Goal: Task Accomplishment & Management: Use online tool/utility

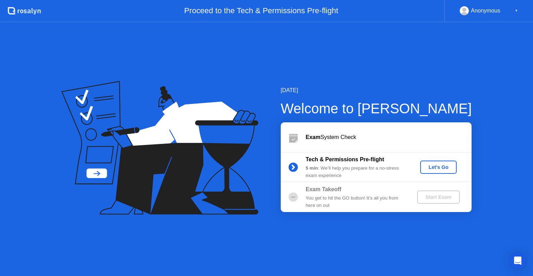
click at [442, 168] on div "Let's Go" at bounding box center [438, 167] width 31 height 6
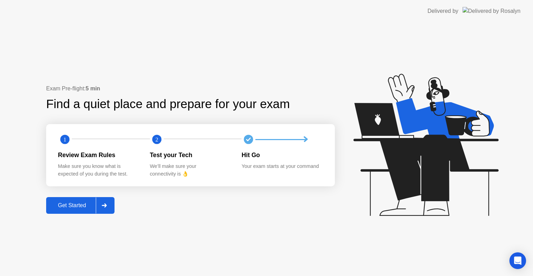
click at [74, 206] on div "Get Started" at bounding box center [72, 205] width 48 height 6
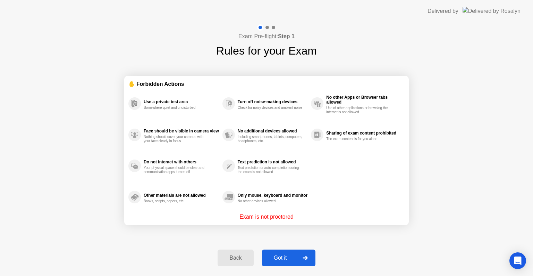
click at [283, 257] on div "Got it" at bounding box center [280, 258] width 33 height 6
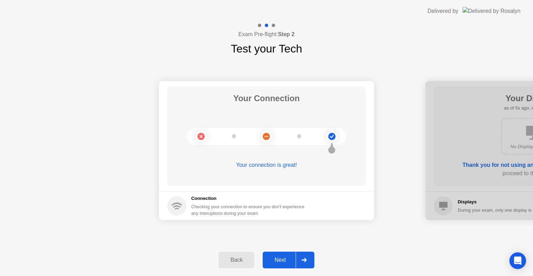
click at [286, 257] on div "Next" at bounding box center [280, 260] width 31 height 6
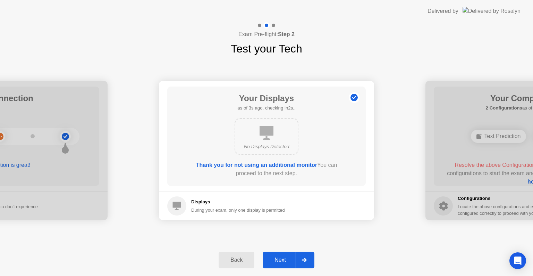
click at [283, 259] on div "Next" at bounding box center [280, 260] width 31 height 6
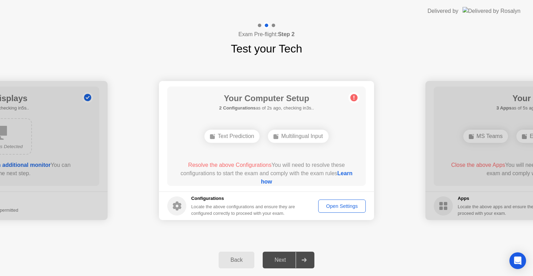
click at [412, 42] on div "Exam Pre-flight: Step 2 Test your Tech" at bounding box center [266, 39] width 533 height 35
click at [284, 257] on div "Next" at bounding box center [280, 260] width 31 height 6
click at [396, 44] on div "Exam Pre-flight: Step 2 Test your Tech" at bounding box center [266, 39] width 533 height 35
click at [412, 50] on div "Exam Pre-flight: Step 2 Test your Tech" at bounding box center [266, 39] width 533 height 35
click at [352, 96] on circle at bounding box center [354, 97] width 7 height 7
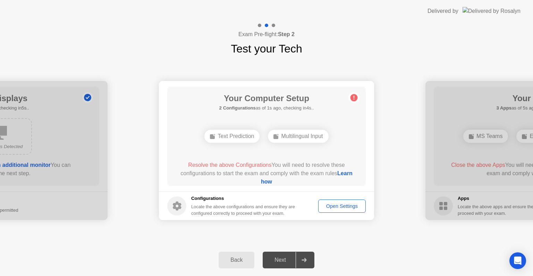
click at [274, 181] on link "Learn how" at bounding box center [307, 177] width 92 height 14
drag, startPoint x: 393, startPoint y: 167, endPoint x: 371, endPoint y: 238, distance: 74.3
click at [371, 238] on div "Your Connection Your connection is great! Connection Checking your connection t…" at bounding box center [266, 150] width 533 height 187
click at [181, 207] on icon at bounding box center [177, 205] width 9 height 9
click at [333, 203] on div "Open Settings" at bounding box center [342, 206] width 43 height 6
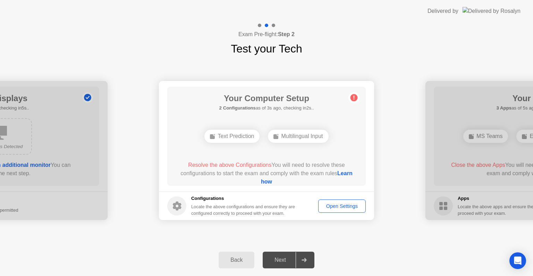
click at [342, 206] on div "Open Settings" at bounding box center [342, 206] width 43 height 6
click at [380, 247] on div "Back Next" at bounding box center [266, 260] width 533 height 32
click at [345, 206] on div "Open Settings" at bounding box center [342, 206] width 43 height 6
click at [344, 206] on div "Open Settings" at bounding box center [342, 206] width 43 height 6
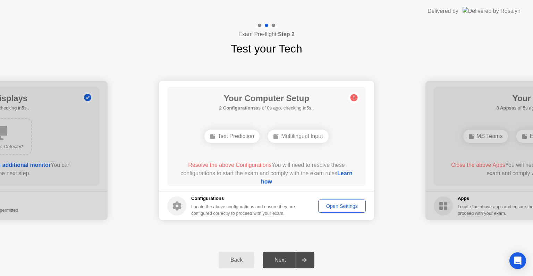
click at [184, 209] on circle at bounding box center [176, 205] width 19 height 19
click at [360, 206] on div "Open Settings" at bounding box center [342, 206] width 43 height 6
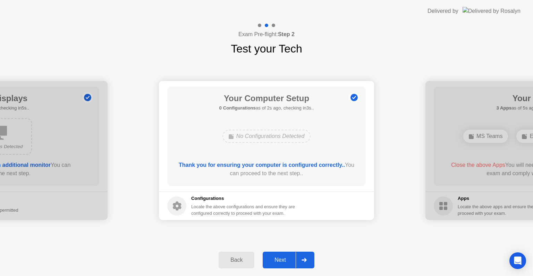
click at [284, 257] on div "Next" at bounding box center [280, 260] width 31 height 6
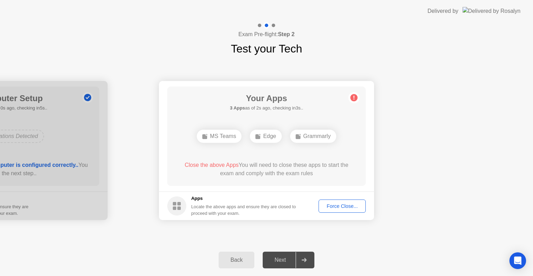
click at [349, 207] on div "Force Close..." at bounding box center [342, 206] width 42 height 6
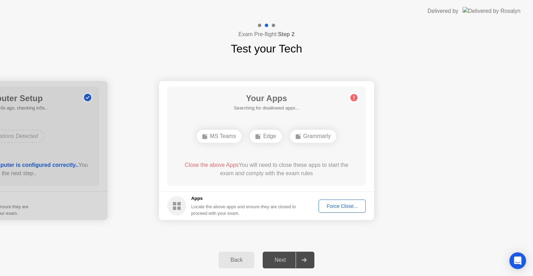
click at [333, 203] on div "Force Close..." at bounding box center [342, 206] width 42 height 6
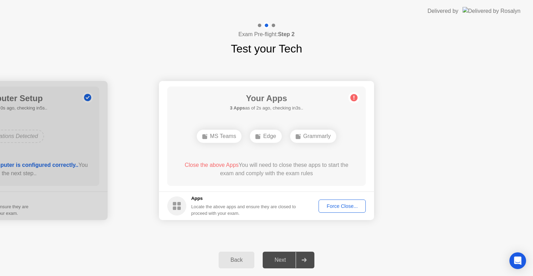
click at [332, 204] on div "Force Close..." at bounding box center [342, 206] width 42 height 6
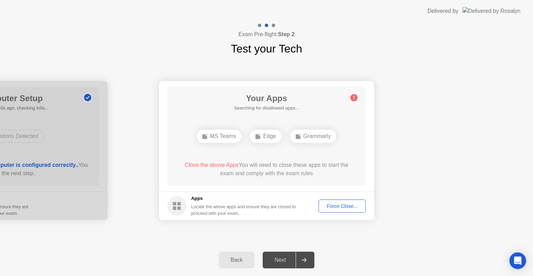
click at [350, 206] on div "Force Close..." at bounding box center [342, 206] width 42 height 6
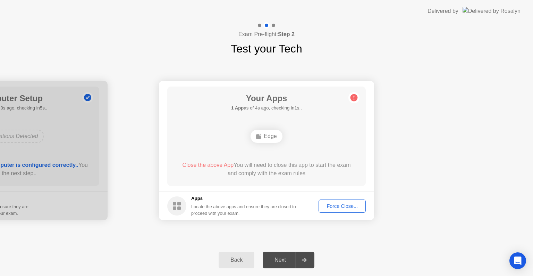
click at [349, 207] on div "Force Close..." at bounding box center [342, 206] width 42 height 6
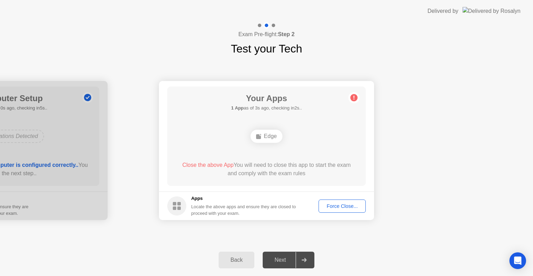
click at [342, 204] on div "Force Close..." at bounding box center [342, 206] width 42 height 6
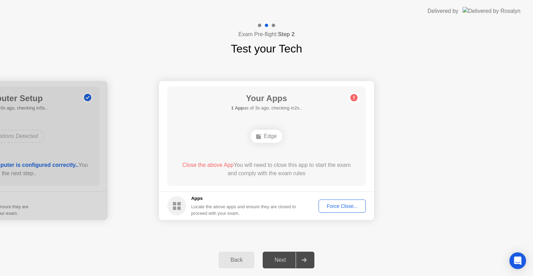
click at [343, 209] on div "Force Close..." at bounding box center [342, 206] width 42 height 6
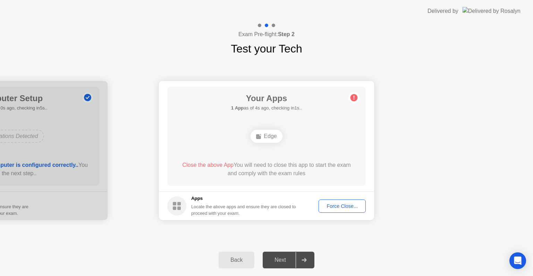
click at [341, 210] on button "Force Close..." at bounding box center [342, 205] width 47 height 13
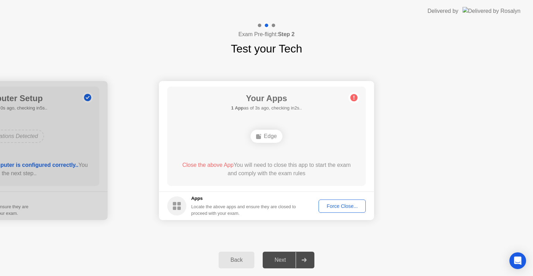
click at [356, 208] on div "Force Close..." at bounding box center [342, 206] width 42 height 6
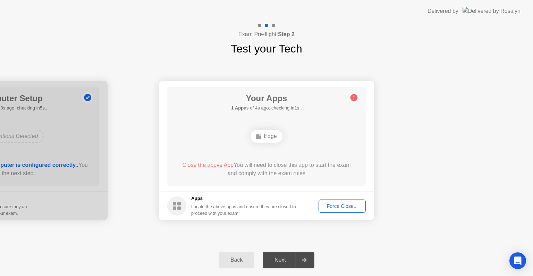
drag, startPoint x: 333, startPoint y: 265, endPoint x: 344, endPoint y: 205, distance: 61.0
click at [344, 205] on div "Exam Pre-flight: Step 2 Test your Tech Your Connection Your connection is great…" at bounding box center [266, 148] width 533 height 253
click at [344, 205] on div "Force Close..." at bounding box center [342, 206] width 42 height 6
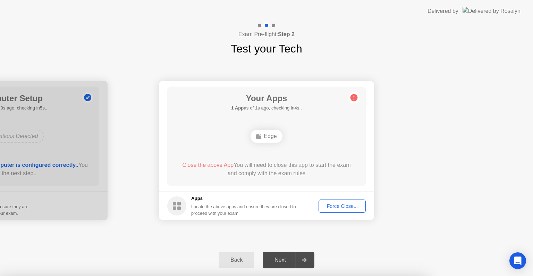
click at [344, 275] on div at bounding box center [266, 276] width 533 height 0
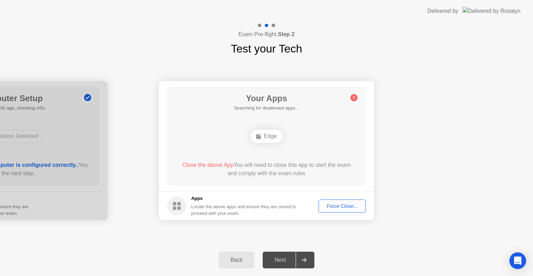
click at [347, 209] on button "Force Close..." at bounding box center [342, 205] width 47 height 13
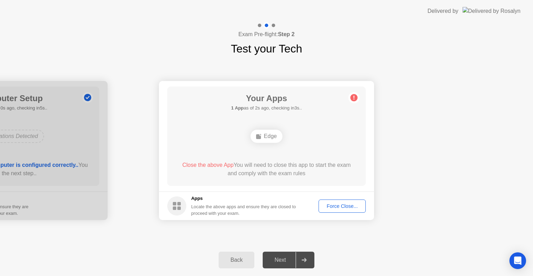
click at [342, 200] on button "Force Close..." at bounding box center [342, 205] width 47 height 13
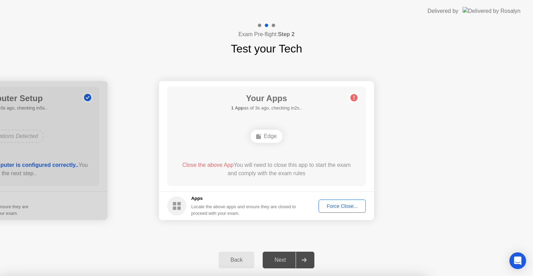
click at [342, 275] on div at bounding box center [266, 276] width 533 height 0
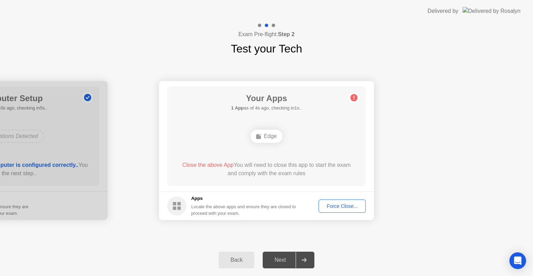
click at [290, 179] on div "Close the above App You will need to close this app to start the exam and compl…" at bounding box center [266, 170] width 179 height 19
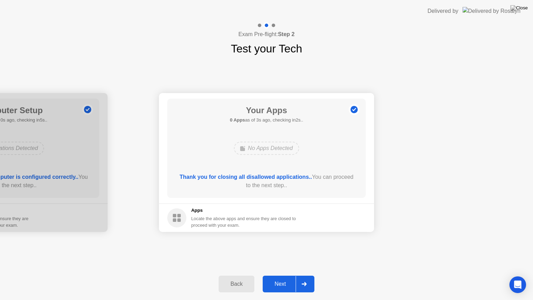
click at [283, 275] on div "Next" at bounding box center [280, 284] width 31 height 6
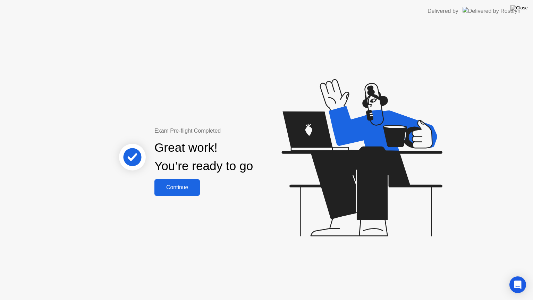
click at [183, 187] on div "Continue" at bounding box center [177, 187] width 41 height 6
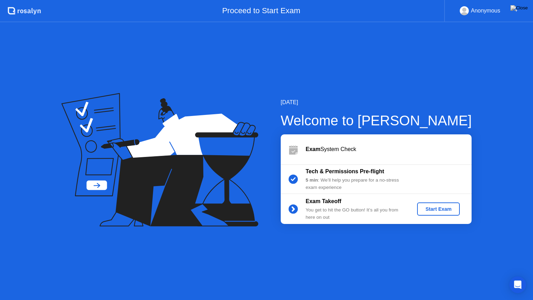
click at [436, 210] on div "Start Exam" at bounding box center [438, 209] width 37 height 6
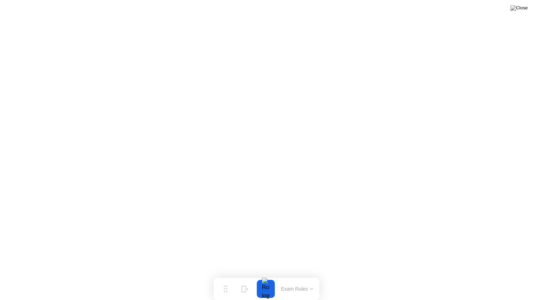
click at [519, 10] on button at bounding box center [519, 7] width 21 height 9
